Goal: Task Accomplishment & Management: Manage account settings

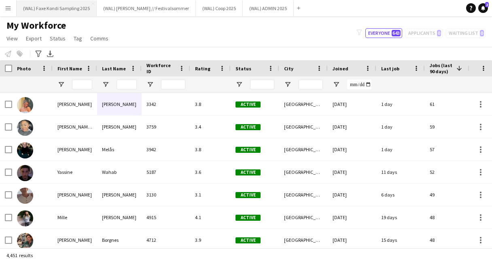
click at [53, 11] on button "(WAL) Faxe Kondi Sampling 2025 Close" at bounding box center [57, 8] width 80 height 16
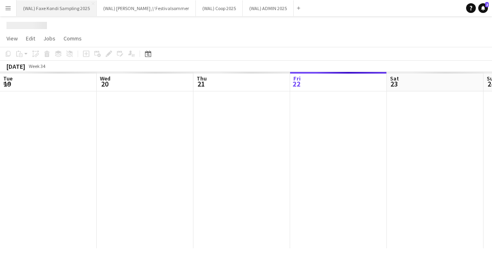
scroll to position [0, 194]
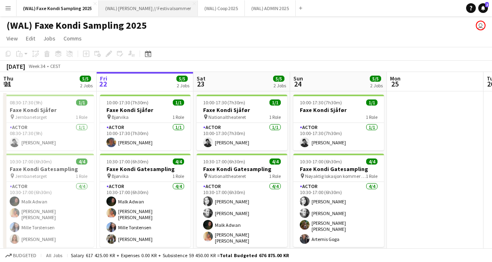
click at [136, 11] on button "(WAL) [PERSON_NAME] // Festivalsommer Close" at bounding box center [148, 8] width 99 height 16
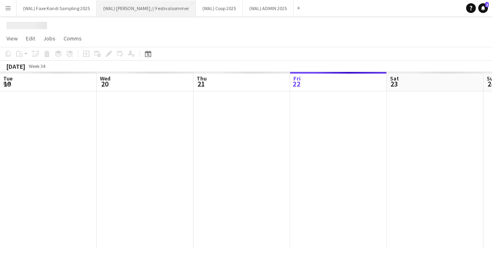
scroll to position [0, 194]
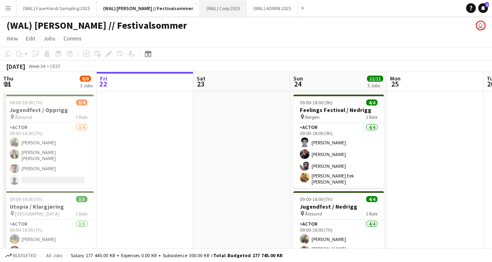
click at [216, 7] on button "(WAL) Coop 2025 Close" at bounding box center [223, 8] width 47 height 16
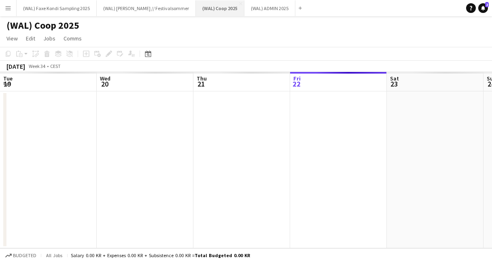
scroll to position [0, 194]
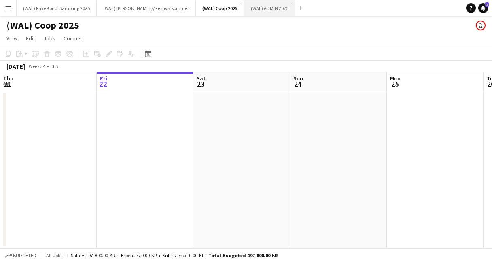
click at [258, 11] on button "(WAL) ADMIN 2025 Close" at bounding box center [270, 8] width 51 height 16
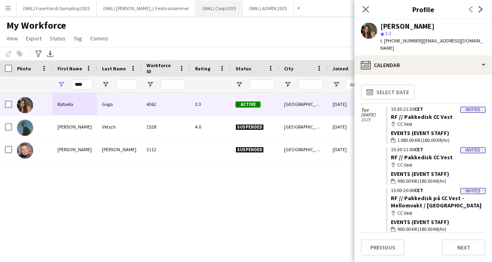
scroll to position [2674, 0]
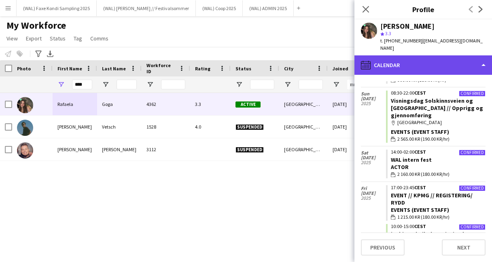
click at [414, 62] on div "calendar-full Calendar" at bounding box center [424, 64] width 138 height 19
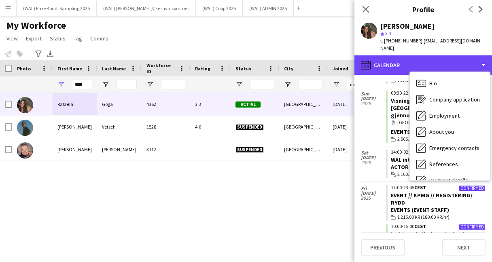
scroll to position [0, 0]
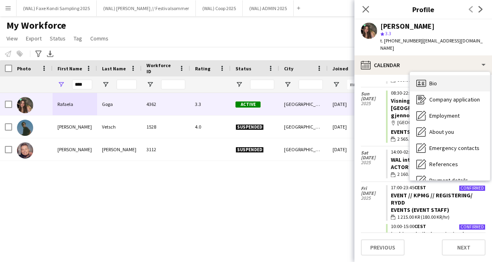
click at [432, 80] on span "Bio" at bounding box center [434, 83] width 8 height 7
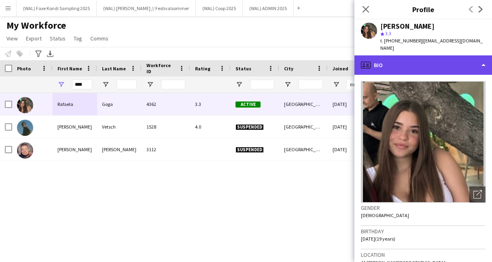
click at [434, 55] on div "profile Bio" at bounding box center [424, 64] width 138 height 19
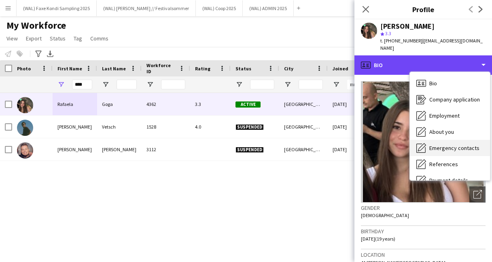
scroll to position [76, 0]
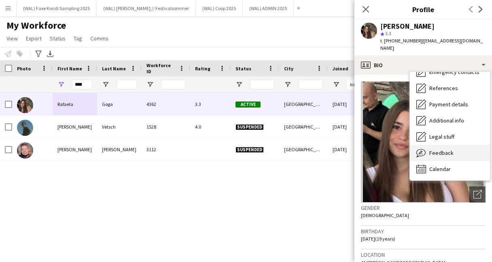
click at [439, 149] on span "Feedback" at bounding box center [442, 152] width 24 height 7
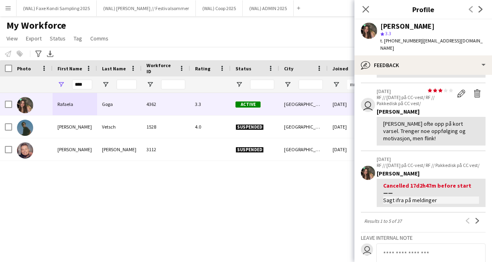
scroll to position [215, 0]
click at [476, 217] on app-icon "Next" at bounding box center [478, 220] width 6 height 6
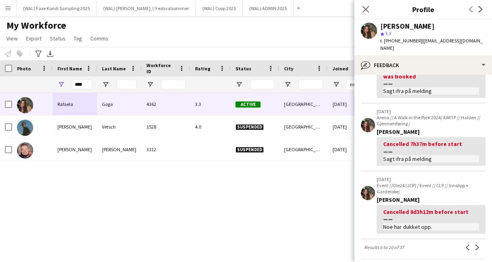
scroll to position [219, 0]
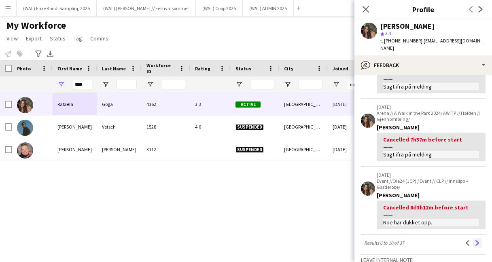
click at [477, 240] on app-icon "Next" at bounding box center [478, 243] width 6 height 6
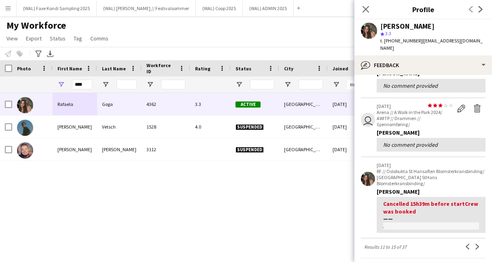
scroll to position [189, 0]
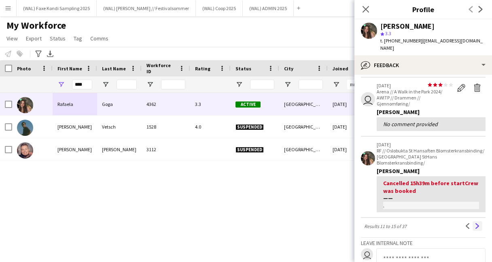
click at [477, 223] on app-icon "Next" at bounding box center [478, 226] width 6 height 6
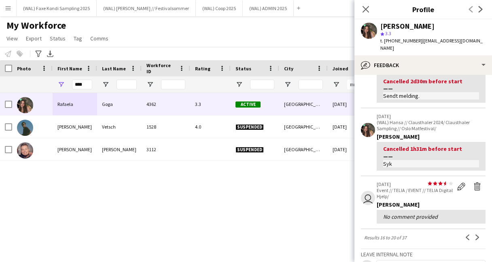
scroll to position [175, 0]
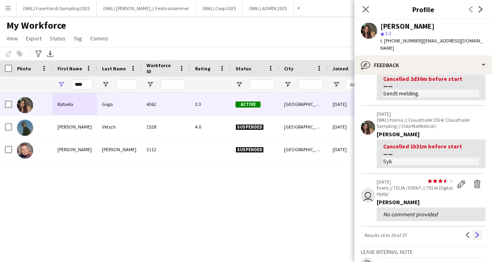
click at [480, 231] on button "Next" at bounding box center [478, 235] width 10 height 10
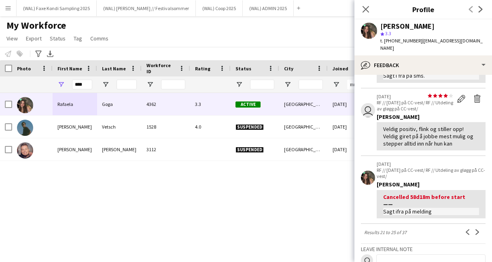
scroll to position [202, 0]
click at [474, 227] on button "Next" at bounding box center [478, 232] width 10 height 10
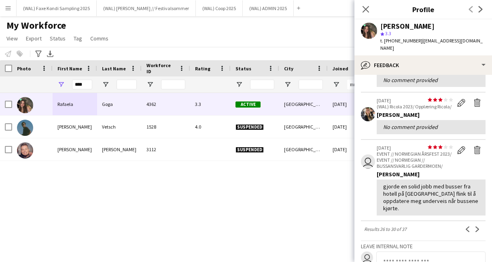
scroll to position [183, 0]
click at [476, 226] on app-icon "Next" at bounding box center [478, 229] width 6 height 6
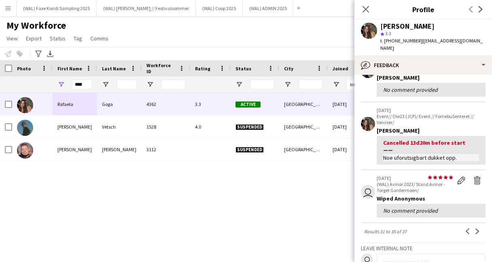
scroll to position [179, 0]
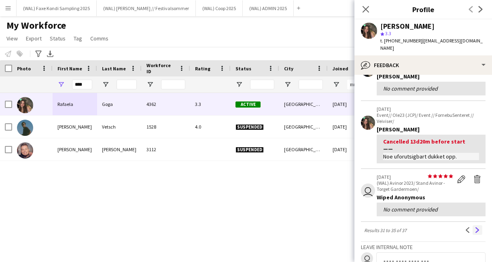
click at [479, 227] on button "Next" at bounding box center [478, 230] width 10 height 10
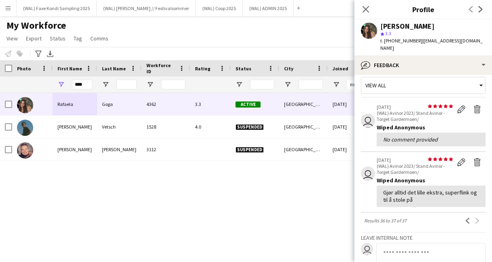
scroll to position [8, 0]
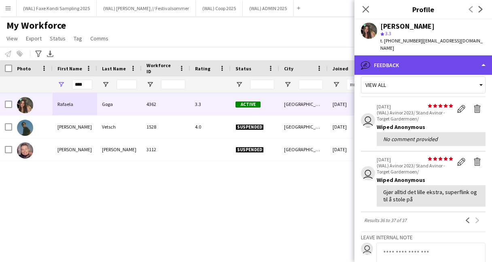
click at [388, 64] on div "bubble-pencil Feedback" at bounding box center [424, 64] width 138 height 19
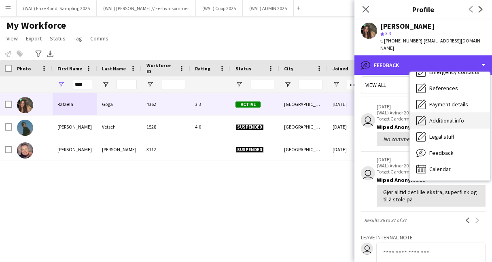
scroll to position [0, 0]
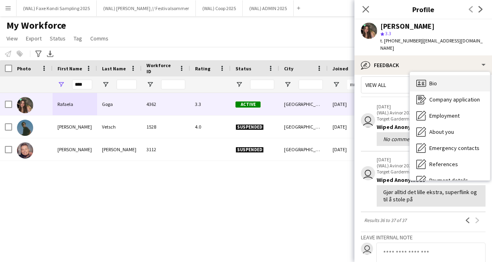
click at [433, 80] on span "Bio" at bounding box center [434, 83] width 8 height 7
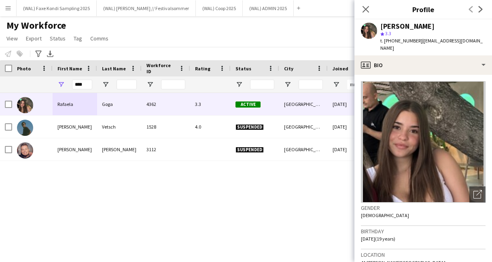
click at [366, 16] on div "Close pop-in" at bounding box center [366, 9] width 23 height 19
click at [366, 13] on app-icon "Close pop-in" at bounding box center [366, 10] width 12 height 12
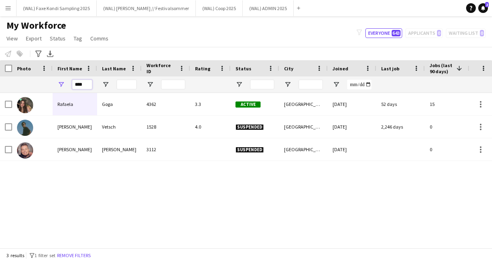
drag, startPoint x: 88, startPoint y: 83, endPoint x: 67, endPoint y: 83, distance: 20.6
click at [67, 83] on div "****" at bounding box center [75, 85] width 45 height 16
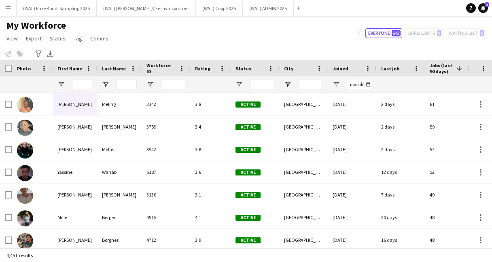
click at [7, 9] on app-icon "Menu" at bounding box center [8, 8] width 6 height 6
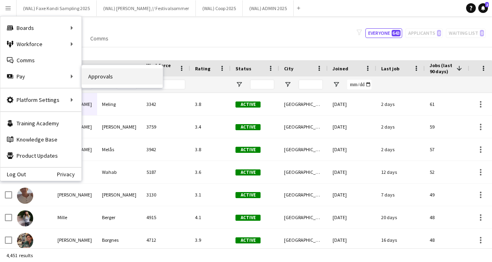
click at [94, 77] on link "Approvals" at bounding box center [122, 76] width 81 height 16
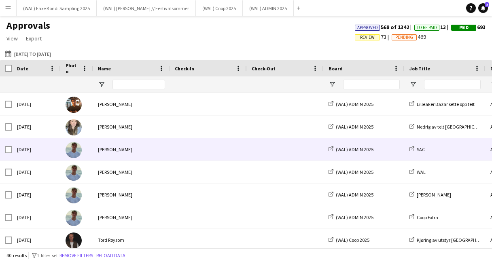
scroll to position [0, 68]
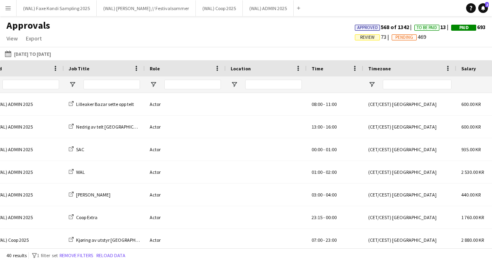
click at [322, 67] on div "Time" at bounding box center [330, 68] width 37 height 12
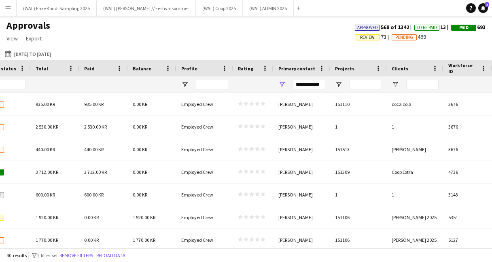
click at [345, 69] on span "Projects" at bounding box center [344, 69] width 19 height 6
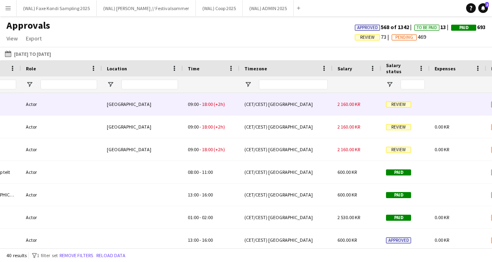
click at [299, 111] on div "(CET/CEST) Belgrade" at bounding box center [286, 104] width 93 height 22
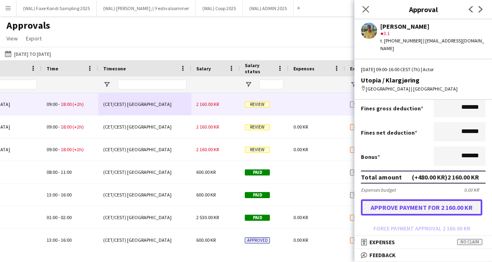
click at [419, 204] on button "Approve payment for 2 160.00 KR" at bounding box center [421, 208] width 121 height 16
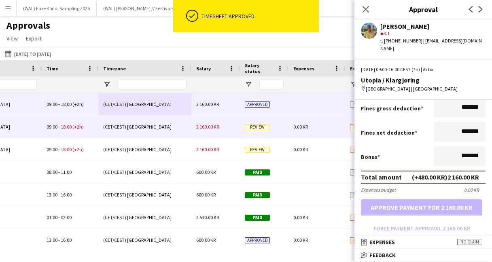
click at [187, 132] on div "(CET/CEST) Belgrade" at bounding box center [144, 127] width 93 height 22
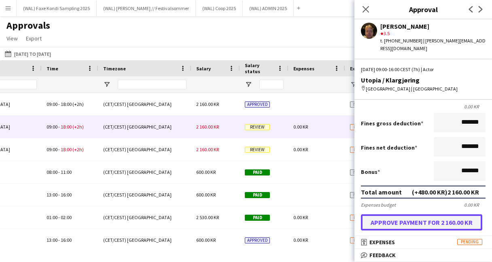
click at [405, 218] on button "Approve payment for 2 160.00 KR" at bounding box center [421, 223] width 121 height 16
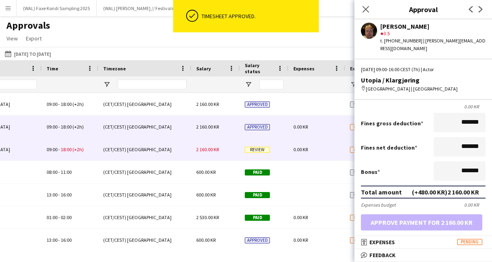
click at [185, 150] on div "(CET/CEST) Belgrade" at bounding box center [144, 149] width 93 height 22
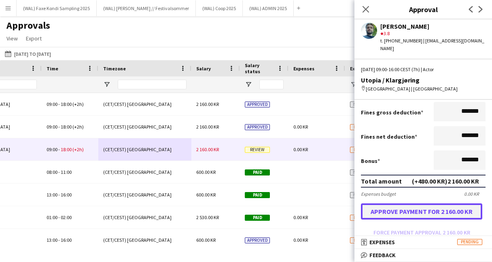
click at [421, 204] on button "Approve payment for 2 160.00 KR" at bounding box center [421, 212] width 121 height 16
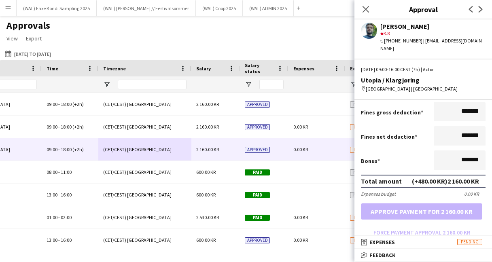
click at [369, 35] on app-user-avatar at bounding box center [369, 31] width 16 height 16
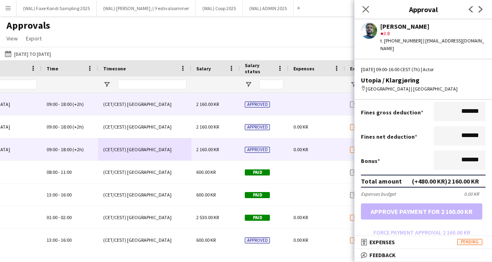
click at [166, 103] on div "(CET/CEST) Belgrade" at bounding box center [144, 104] width 93 height 22
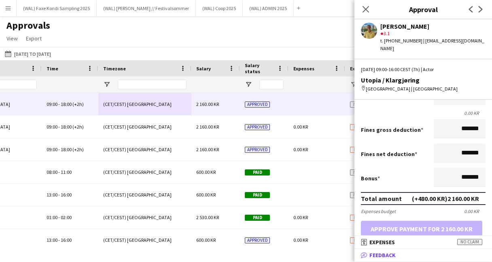
click at [388, 252] on span "Feedback" at bounding box center [383, 255] width 26 height 7
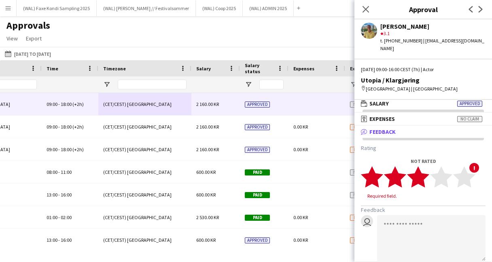
click at [420, 177] on polygon at bounding box center [418, 177] width 22 height 21
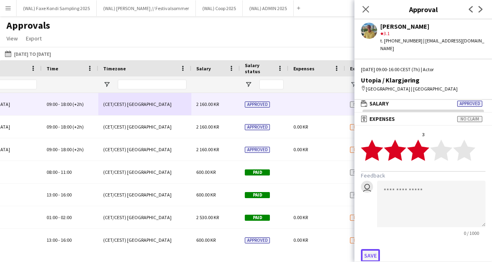
click at [374, 249] on button "Save" at bounding box center [370, 255] width 19 height 13
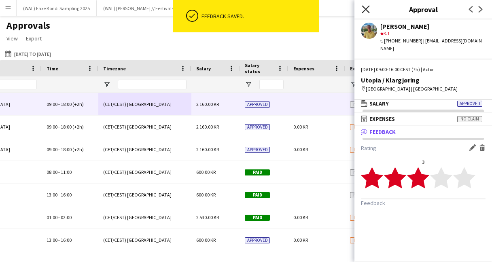
click at [367, 9] on icon at bounding box center [366, 9] width 8 height 8
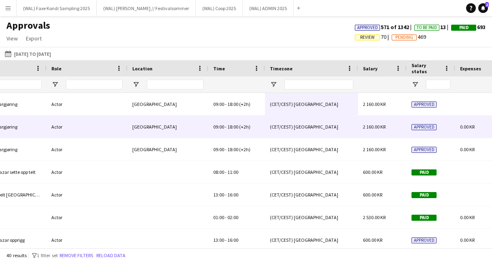
scroll to position [0, 349]
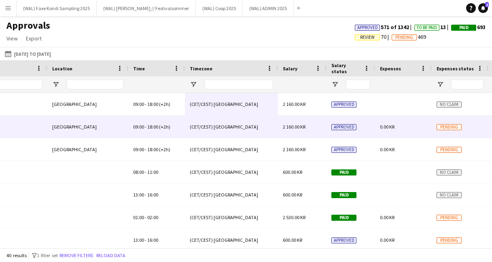
click at [322, 128] on div "2 160.00 KR" at bounding box center [302, 127] width 49 height 22
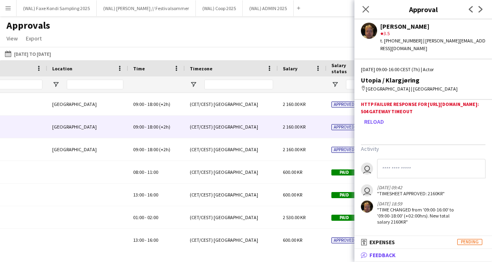
click at [385, 253] on span "Feedback" at bounding box center [383, 255] width 26 height 7
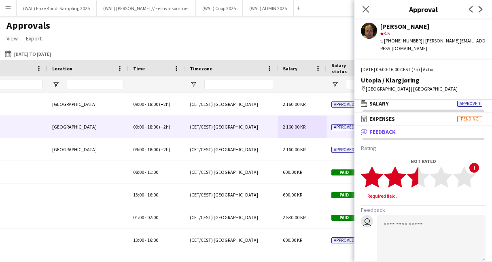
click at [411, 172] on icon "star" at bounding box center [418, 177] width 22 height 22
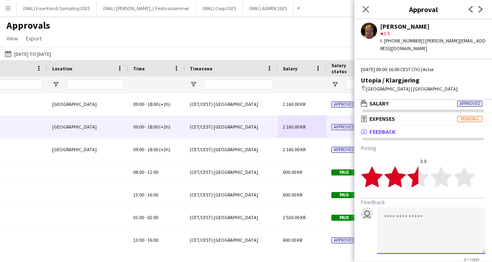
click at [396, 220] on textarea at bounding box center [431, 231] width 108 height 47
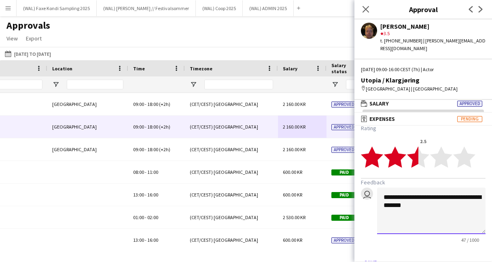
scroll to position [27, 0]
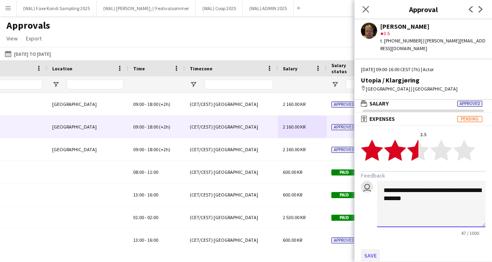
type textarea "**********"
click at [371, 249] on button "Save" at bounding box center [370, 255] width 19 height 13
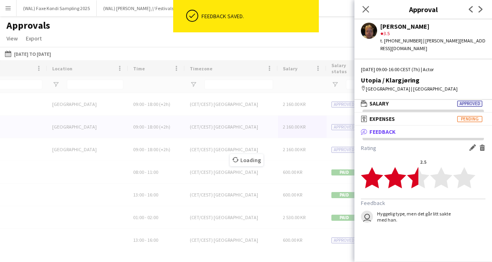
scroll to position [0, 0]
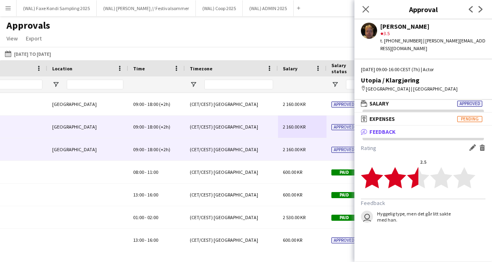
click at [258, 145] on div "(CET/CEST) Belgrade" at bounding box center [231, 149] width 93 height 22
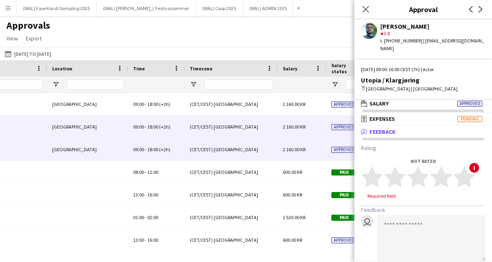
click at [274, 131] on div "(CET/CEST) Belgrade" at bounding box center [231, 127] width 93 height 22
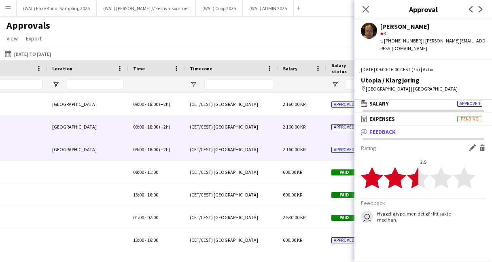
click at [255, 140] on div "(CET/CEST) Belgrade" at bounding box center [231, 149] width 93 height 22
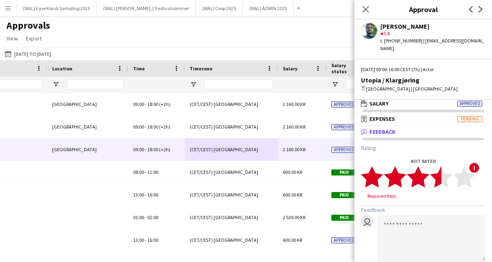
click at [441, 171] on polygon at bounding box center [441, 177] width 22 height 21
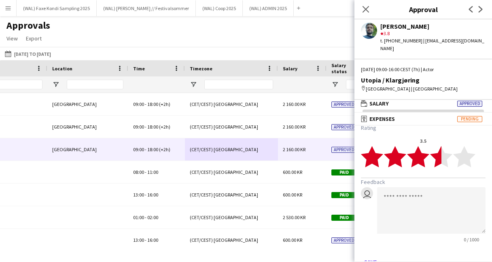
scroll to position [27, 0]
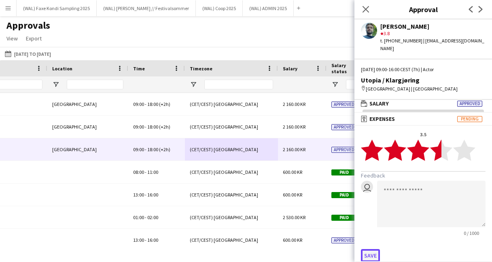
click at [374, 249] on button "Save" at bounding box center [370, 255] width 19 height 13
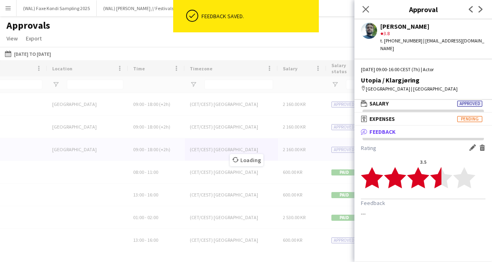
scroll to position [0, 0]
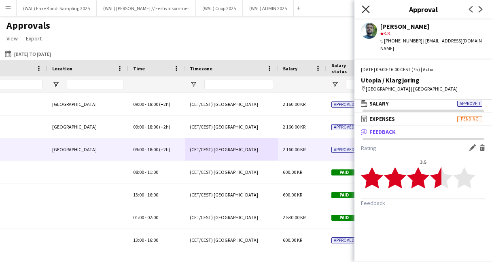
click at [364, 11] on icon at bounding box center [366, 9] width 8 height 8
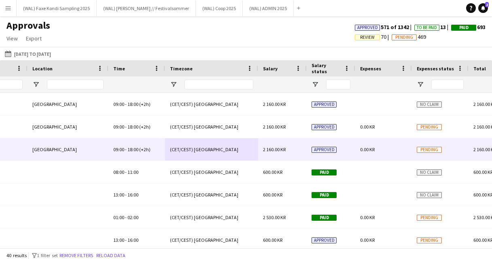
scroll to position [0, 574]
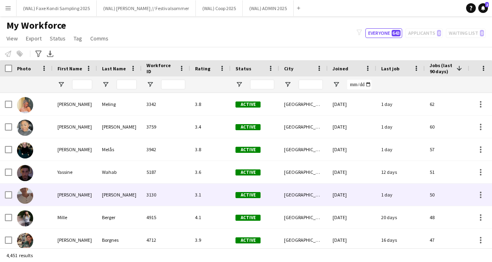
click at [173, 191] on div "3130" at bounding box center [166, 195] width 49 height 22
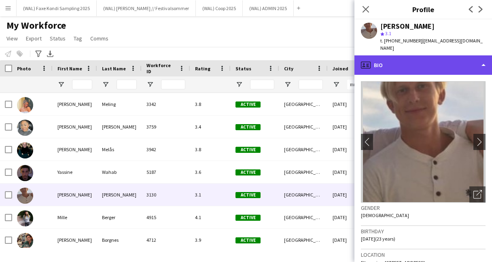
click at [402, 58] on div "profile Bio" at bounding box center [424, 64] width 138 height 19
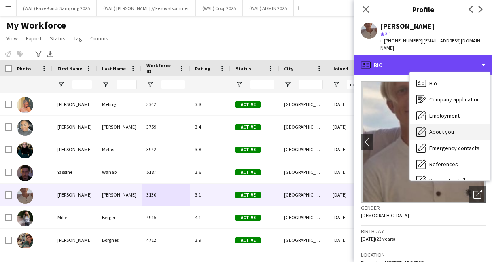
scroll to position [76, 0]
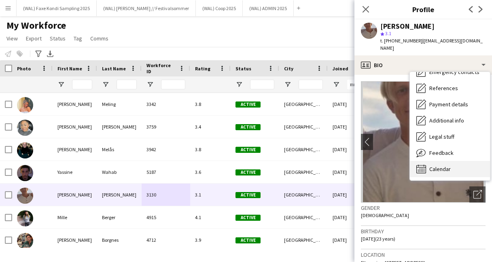
click at [439, 168] on div "Calendar Calendar" at bounding box center [450, 169] width 80 height 16
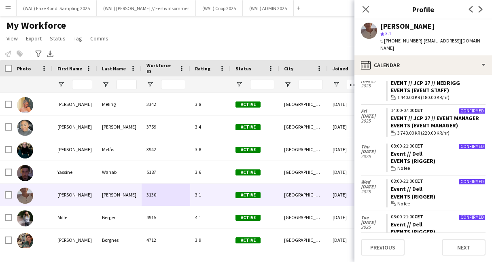
scroll to position [0, 0]
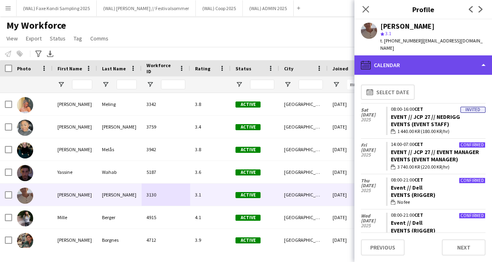
click at [423, 59] on div "calendar-full Calendar" at bounding box center [424, 64] width 138 height 19
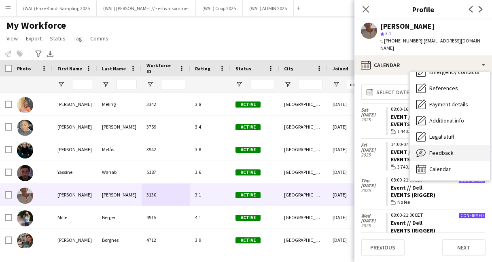
click at [441, 149] on span "Feedback" at bounding box center [442, 152] width 24 height 7
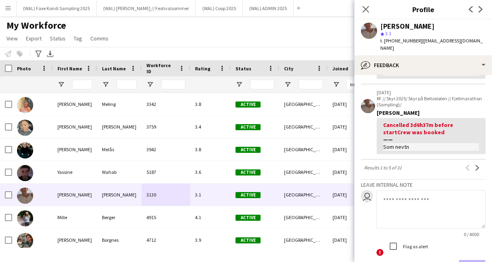
scroll to position [284, 0]
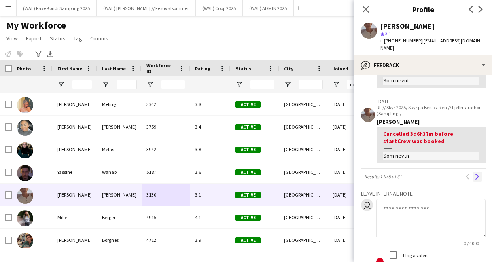
click at [475, 174] on app-icon "Next" at bounding box center [478, 177] width 6 height 6
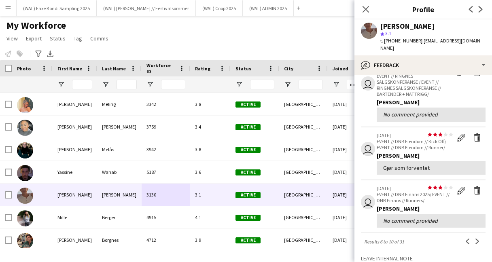
scroll to position [194, 0]
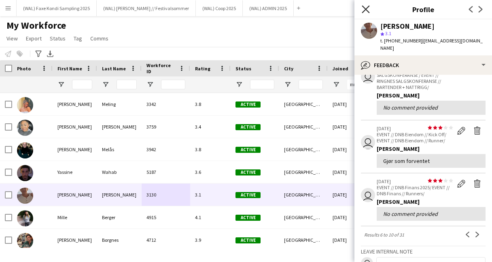
click at [365, 11] on icon "Close pop-in" at bounding box center [366, 9] width 8 height 8
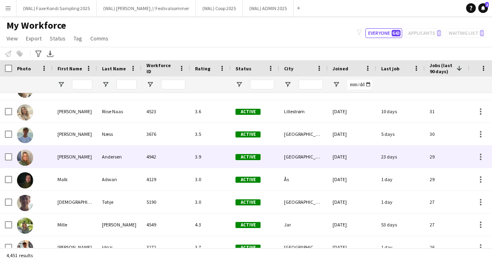
scroll to position [311, 0]
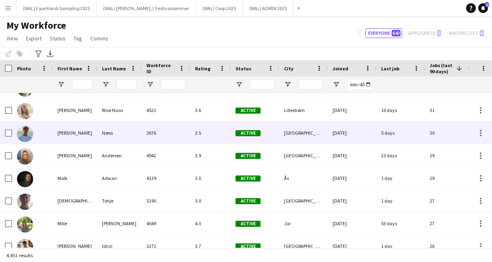
click at [221, 143] on div "3.5" at bounding box center [210, 133] width 40 height 22
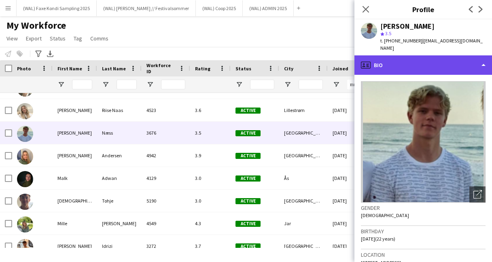
click at [428, 63] on div "profile Bio" at bounding box center [424, 64] width 138 height 19
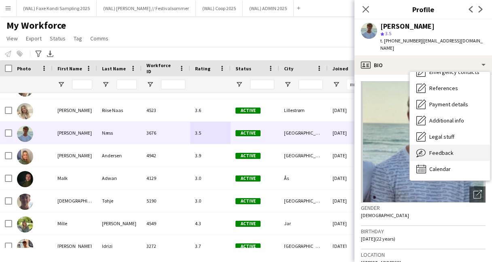
click at [459, 151] on div "Feedback Feedback" at bounding box center [450, 153] width 80 height 16
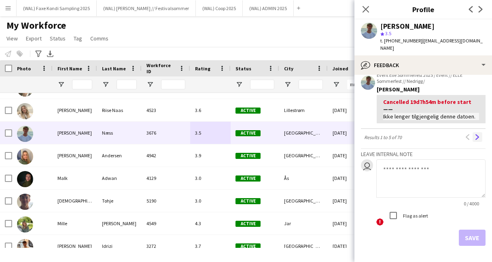
click at [479, 134] on app-icon "Next" at bounding box center [478, 137] width 6 height 6
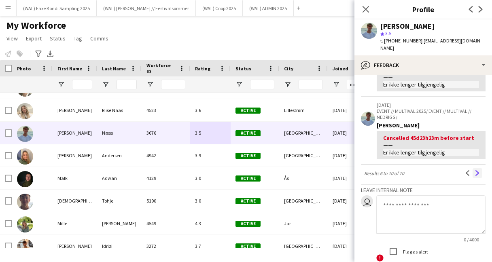
click at [480, 170] on button "Next" at bounding box center [478, 173] width 10 height 10
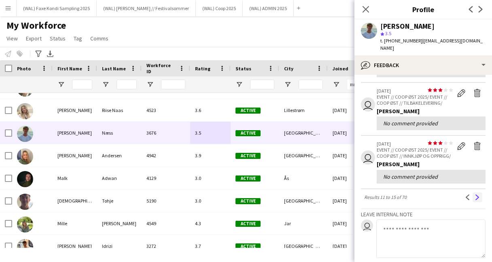
click at [478, 195] on app-icon "Next" at bounding box center [478, 198] width 6 height 6
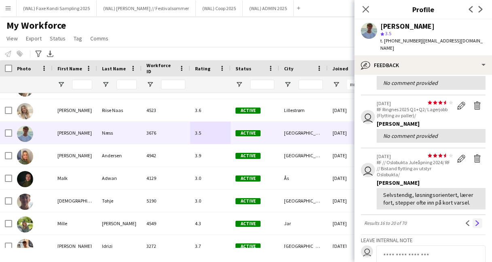
click at [478, 220] on button "Next" at bounding box center [478, 224] width 10 height 10
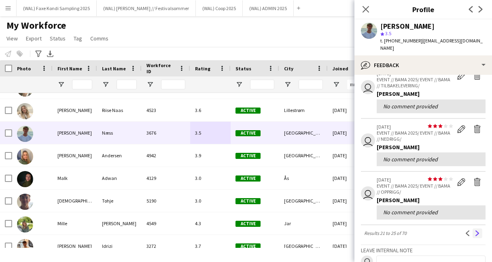
click at [478, 231] on app-icon "Next" at bounding box center [478, 234] width 6 height 6
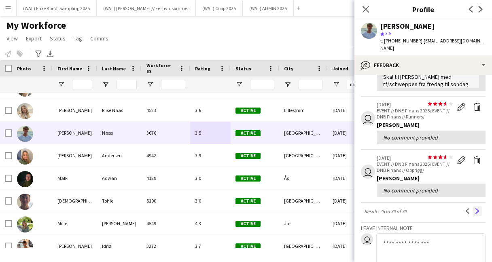
click at [480, 208] on app-icon "Next" at bounding box center [478, 211] width 6 height 6
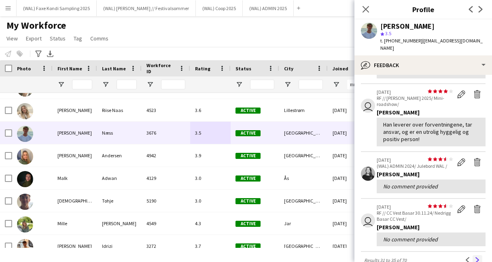
click at [481, 255] on button "Next" at bounding box center [478, 260] width 10 height 10
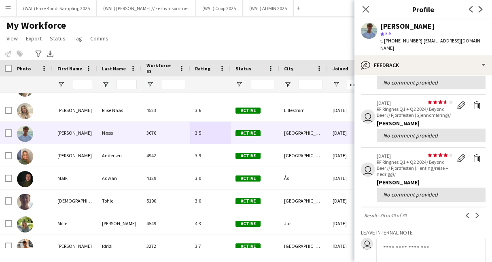
scroll to position [174, 0]
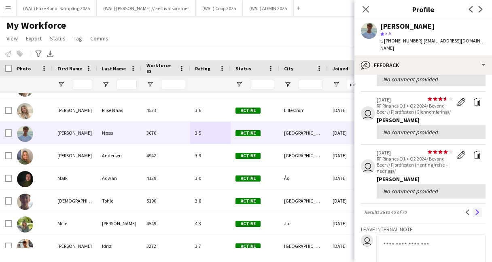
click at [479, 208] on button "Next" at bounding box center [478, 213] width 10 height 10
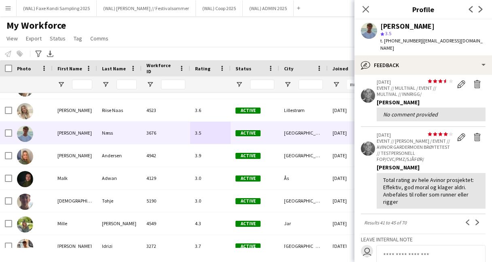
scroll to position [208, 0]
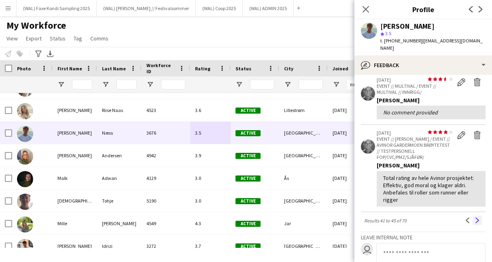
click at [476, 218] on app-icon "Next" at bounding box center [478, 221] width 6 height 6
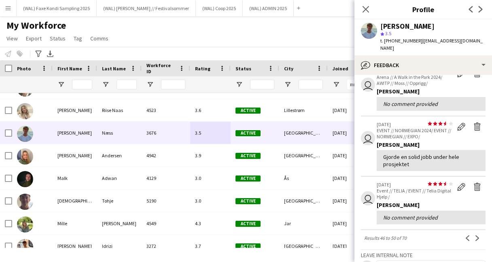
scroll to position [160, 0]
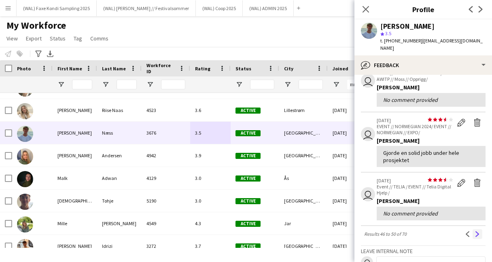
click at [477, 232] on app-icon "Next" at bounding box center [478, 235] width 6 height 6
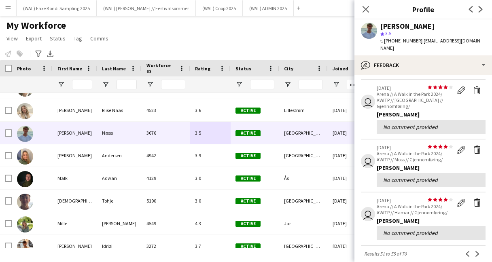
scroll to position [140, 0]
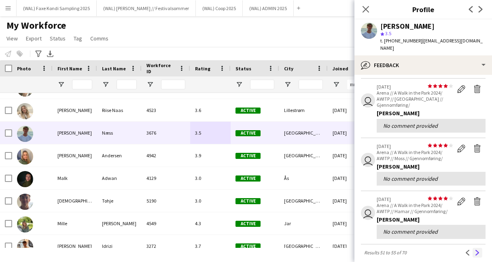
click at [479, 248] on button "Next" at bounding box center [478, 253] width 10 height 10
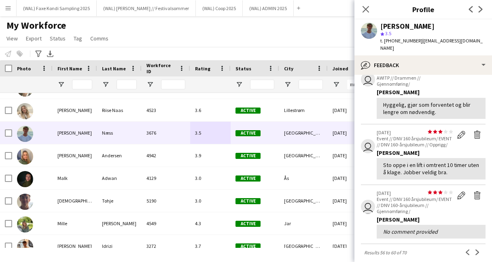
scroll to position [157, 0]
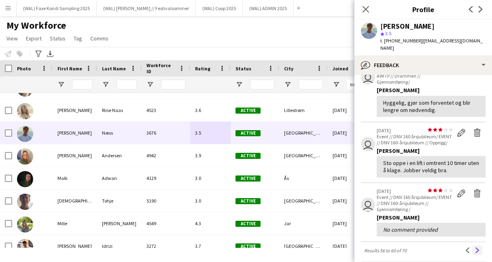
click at [478, 247] on button "Next" at bounding box center [478, 251] width 10 height 10
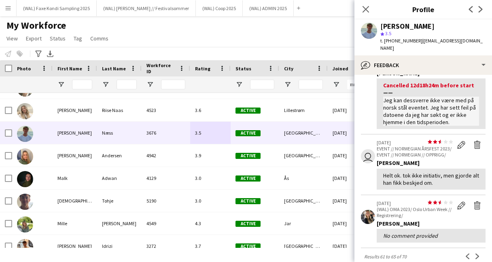
scroll to position [240, 0]
click at [479, 251] on button "Next" at bounding box center [478, 256] width 10 height 10
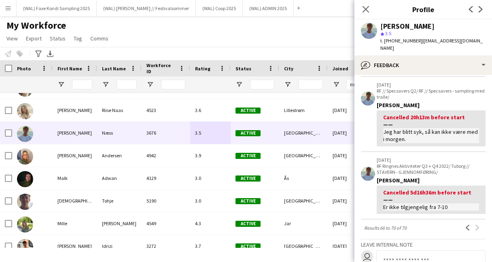
scroll to position [211, 0]
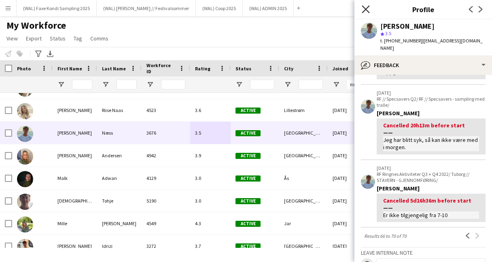
click at [367, 10] on icon at bounding box center [366, 9] width 8 height 8
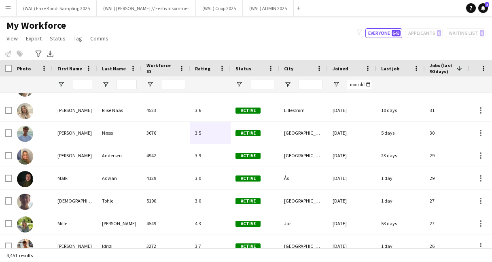
scroll to position [0, 0]
